Goal: Find specific fact: Find contact information

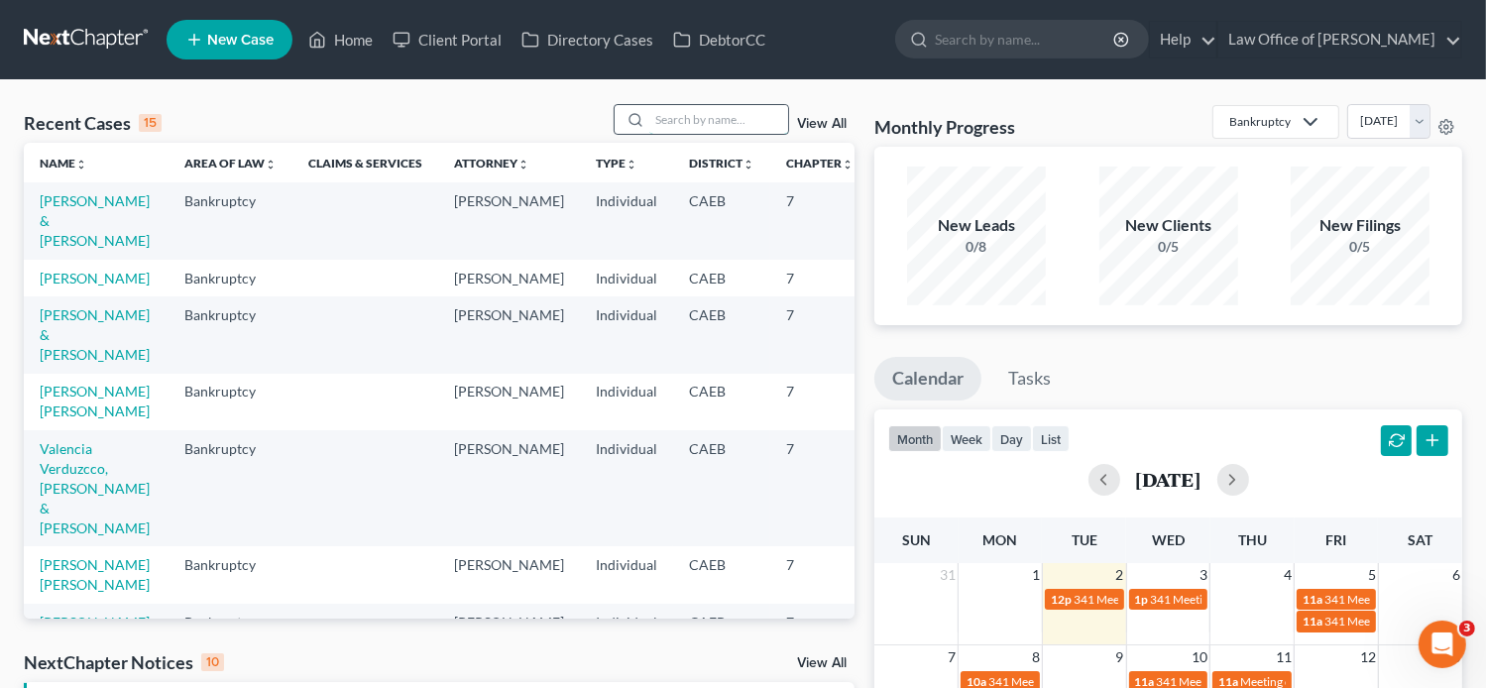
paste input "[PERSON_NAME]"
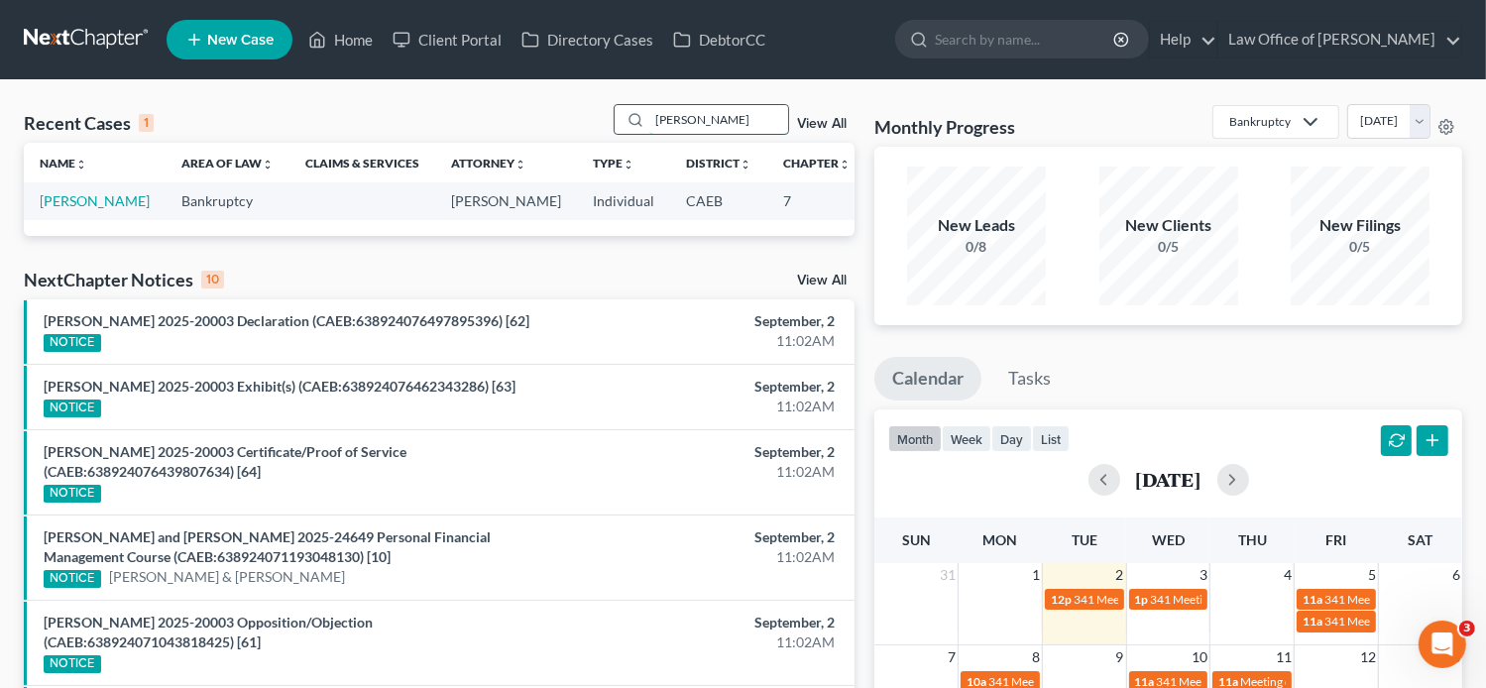
click at [657, 117] on input "[PERSON_NAME]" at bounding box center [718, 119] width 139 height 29
type input "[PERSON_NAME]"
click at [90, 199] on link "[PERSON_NAME]" at bounding box center [95, 200] width 110 height 17
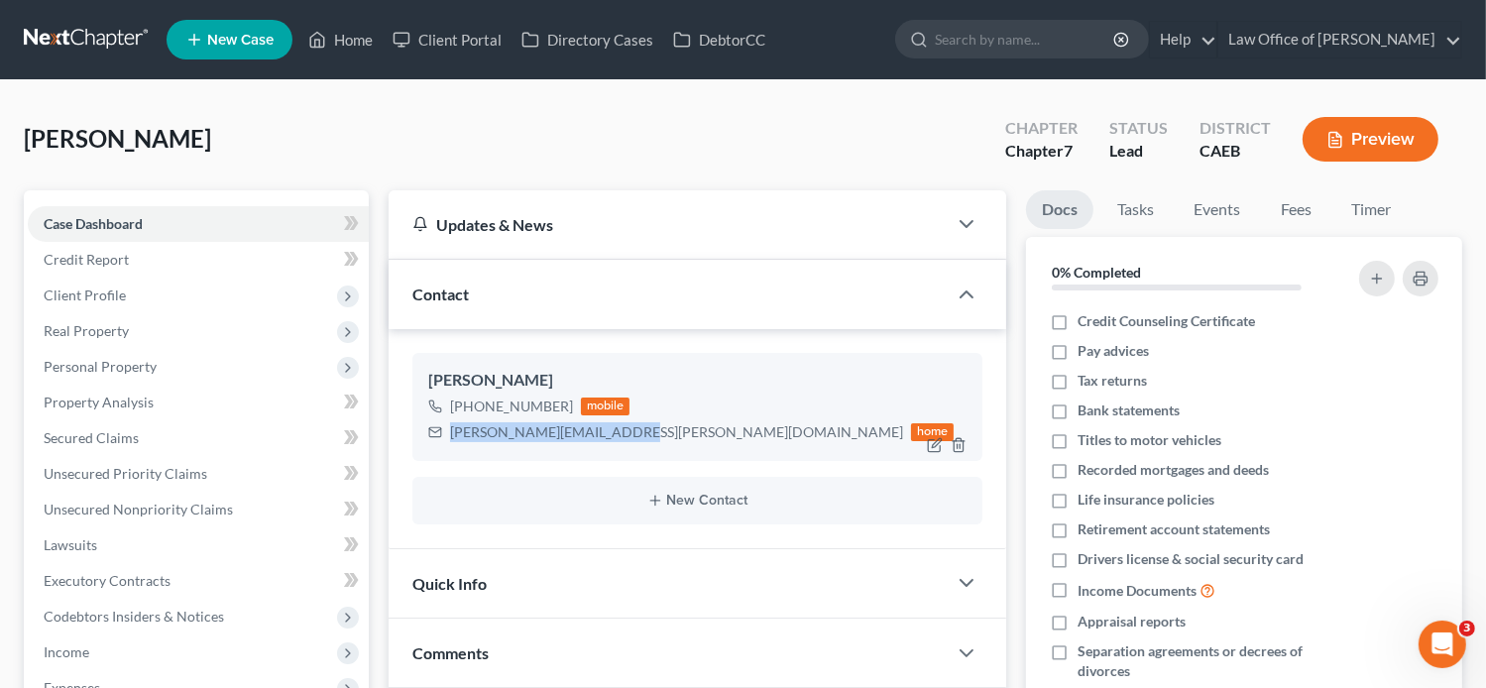
drag, startPoint x: 521, startPoint y: 441, endPoint x: 445, endPoint y: 438, distance: 76.4
click at [445, 438] on div "[PERSON_NAME][EMAIL_ADDRESS][PERSON_NAME][DOMAIN_NAME] home" at bounding box center [691, 432] width 526 height 26
copy div "[PERSON_NAME][EMAIL_ADDRESS][PERSON_NAME][DOMAIN_NAME]"
click at [1301, 211] on link "Fees" at bounding box center [1295, 209] width 63 height 39
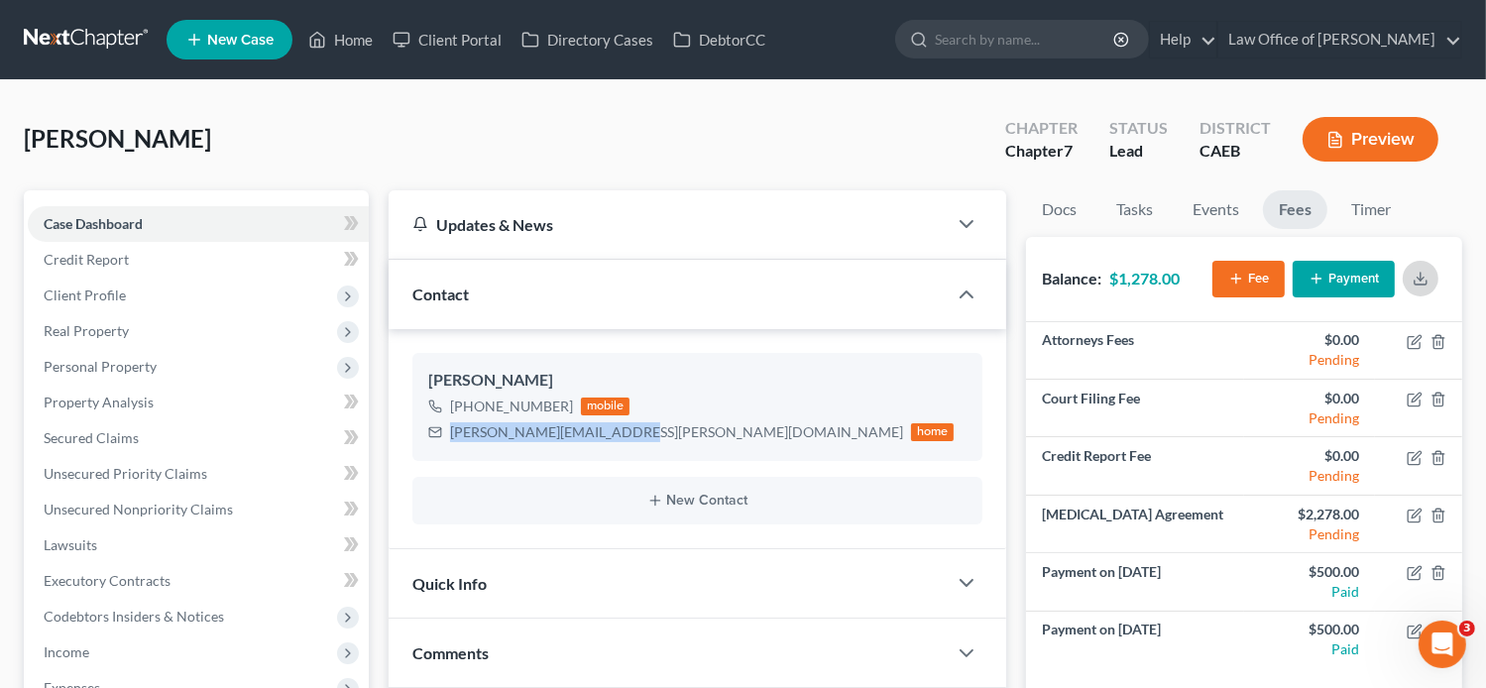
click at [1427, 276] on icon "button" at bounding box center [1420, 279] width 16 height 16
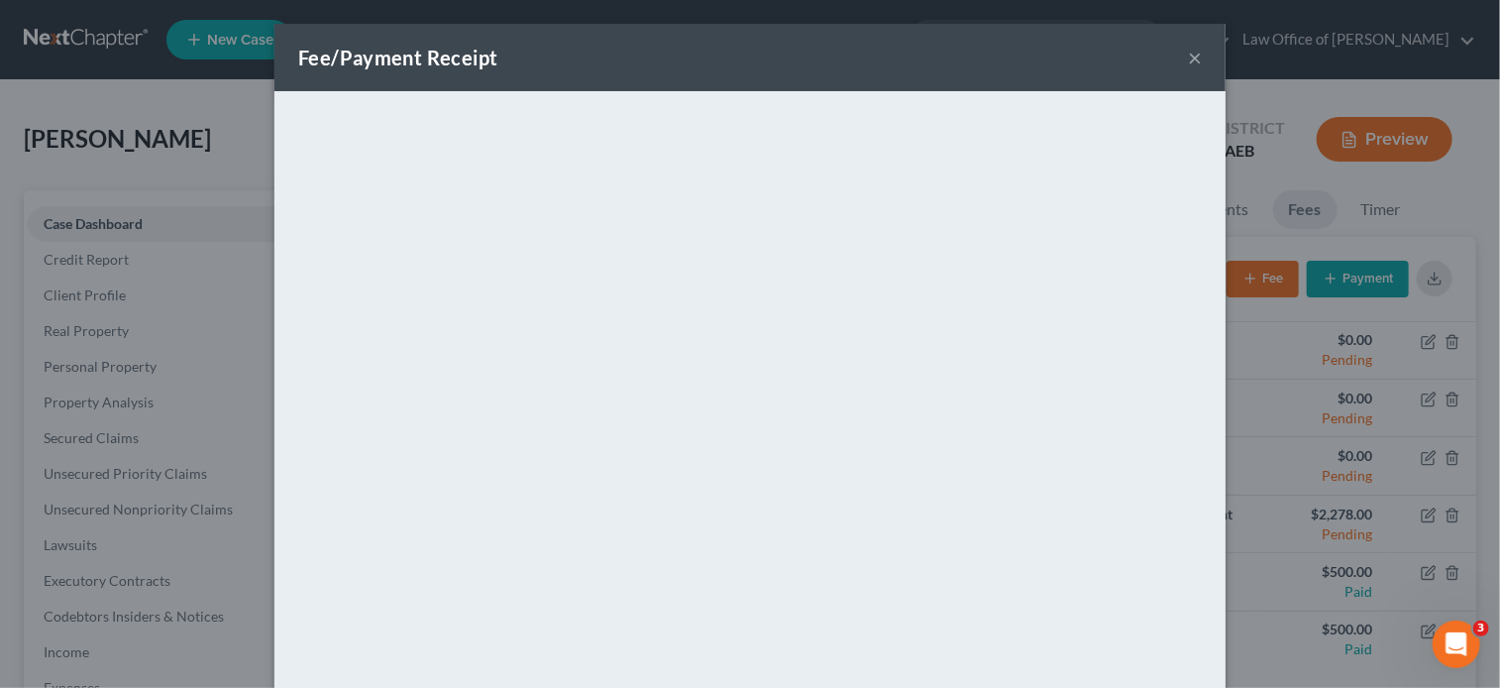
click at [1190, 66] on button "×" at bounding box center [1195, 58] width 14 height 24
